Goal: Use online tool/utility: Utilize a website feature to perform a specific function

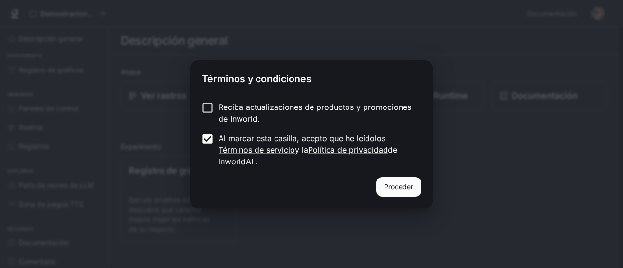
click at [406, 188] on font "Proceder" at bounding box center [398, 187] width 29 height 8
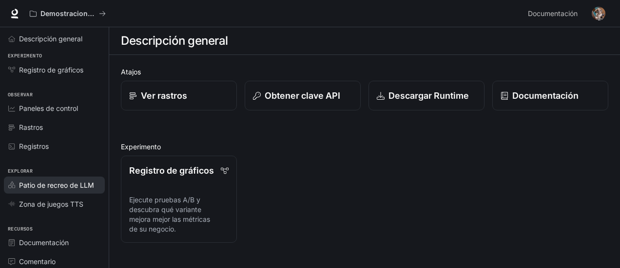
click at [57, 182] on font "Patio de recreo de LLM" at bounding box center [56, 185] width 75 height 8
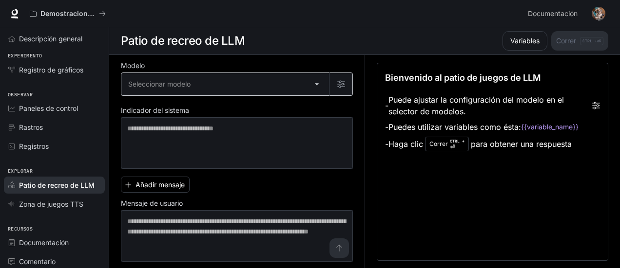
click at [316, 87] on body "Texto original Valora esta traducción Tu opinión servirá para ayudar a mejorar …" at bounding box center [310, 134] width 620 height 269
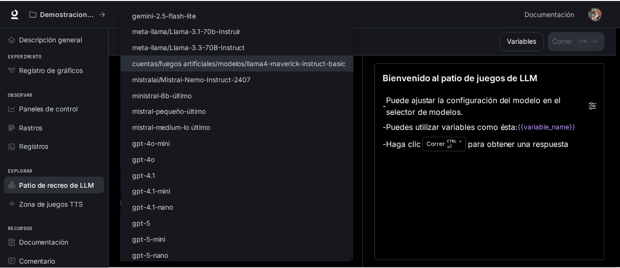
scroll to position [146, 0]
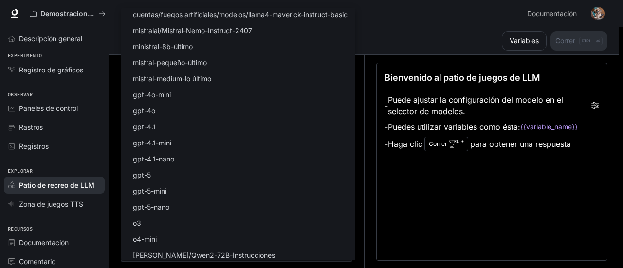
click at [369, 190] on div at bounding box center [311, 134] width 623 height 268
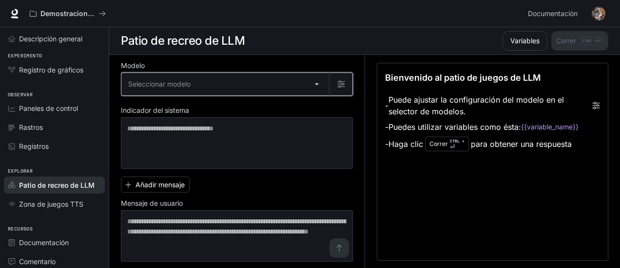
scroll to position [0, 0]
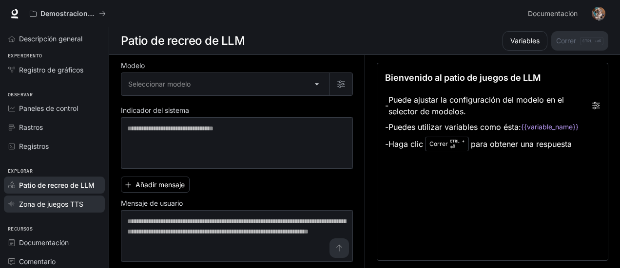
click at [51, 203] on font "Zona de juegos TTS" at bounding box center [51, 204] width 64 height 8
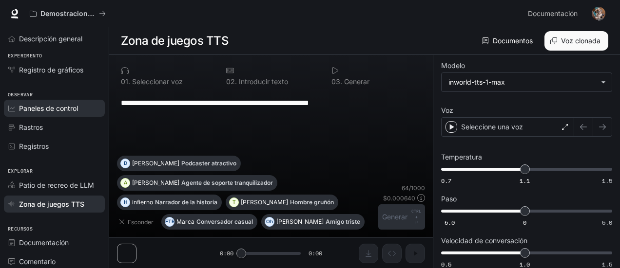
drag, startPoint x: 362, startPoint y: 99, endPoint x: 88, endPoint y: 104, distance: 274.7
click at [88, 104] on div "**********" at bounding box center [310, 134] width 620 height 269
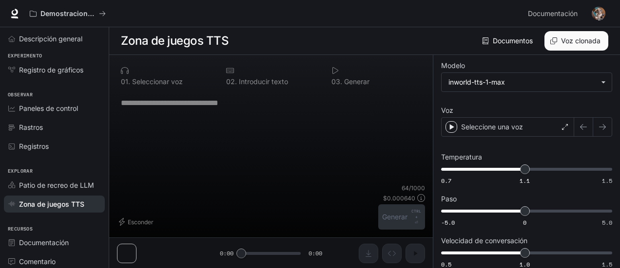
drag, startPoint x: 244, startPoint y: 252, endPoint x: 282, endPoint y: 260, distance: 37.8
click at [282, 260] on div "0 1 . Seleccionar voz 0 2 . Introducir texto 0 3 . Generar * ​ Esconder 64 / 10…" at bounding box center [270, 162] width 323 height 214
click at [560, 131] on div "Seleccione una voz" at bounding box center [507, 126] width 133 height 19
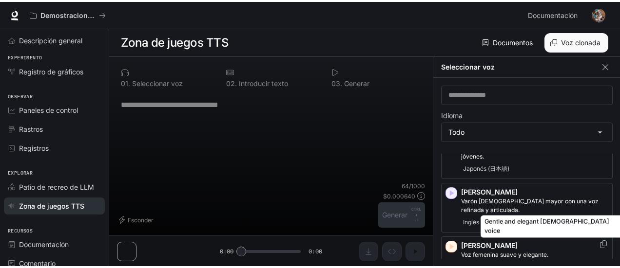
scroll to position [244, 0]
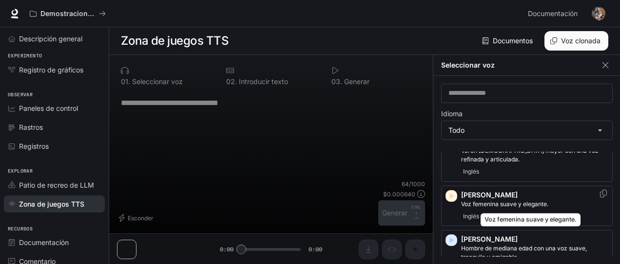
click at [556, 200] on p "Voz femenina suave y elegante." at bounding box center [534, 204] width 147 height 9
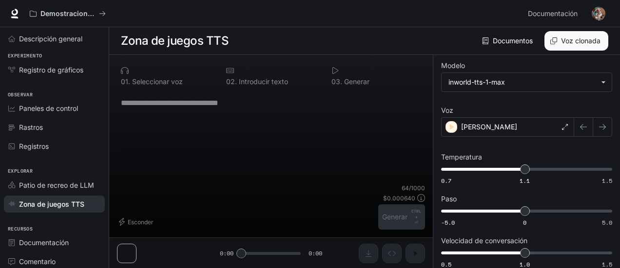
click at [167, 107] on textarea at bounding box center [271, 102] width 300 height 11
type textarea "*"
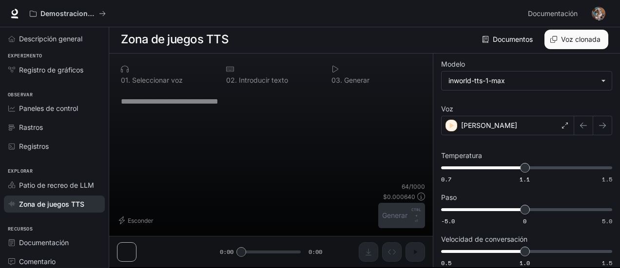
scroll to position [0, 0]
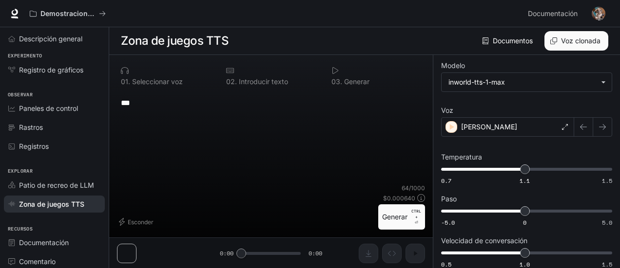
type textarea "***"
click at [400, 212] on font "Generar" at bounding box center [394, 217] width 25 height 12
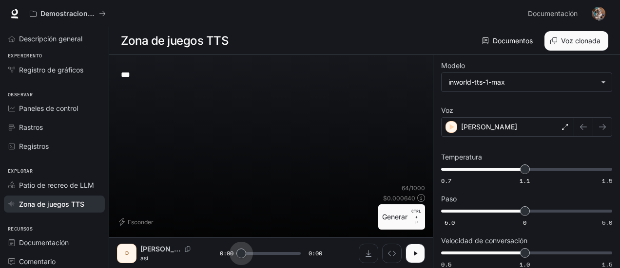
drag, startPoint x: 241, startPoint y: 255, endPoint x: 214, endPoint y: 252, distance: 27.0
click at [214, 252] on div "D [PERSON_NAME] así 0:00 0:00" at bounding box center [271, 253] width 308 height 19
click at [421, 256] on button "button" at bounding box center [414, 253] width 19 height 19
click at [601, 130] on icon "button" at bounding box center [602, 127] width 8 height 8
click at [583, 127] on icon "button" at bounding box center [583, 127] width 7 height 6
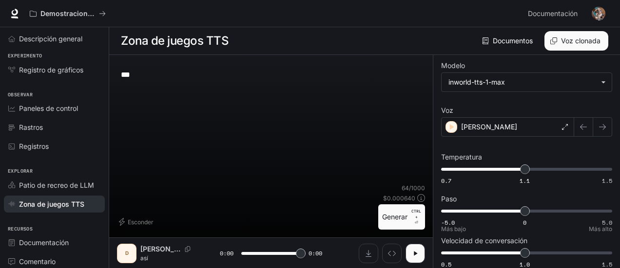
type input "*"
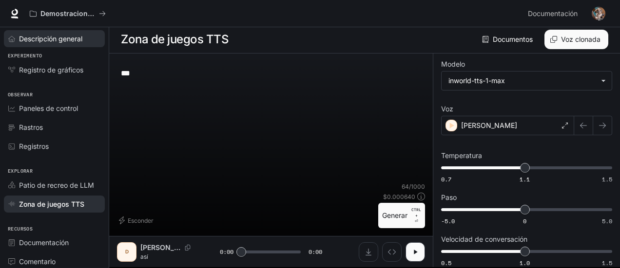
click at [53, 46] on link "Descripción general" at bounding box center [54, 38] width 101 height 17
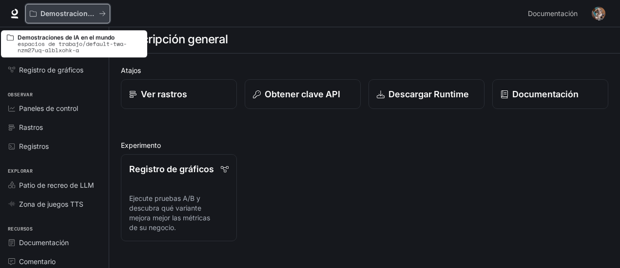
click at [91, 12] on font "Demostraciones de IA en el mundo" at bounding box center [99, 13] width 118 height 8
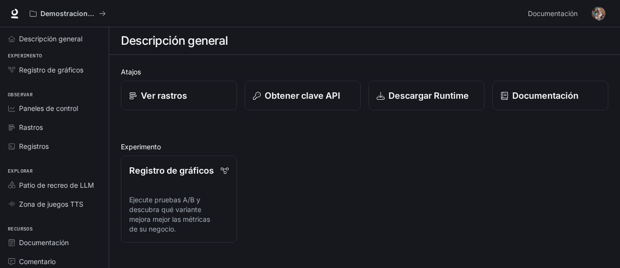
scroll to position [21, 0]
